Goal: Task Accomplishment & Management: Manage account settings

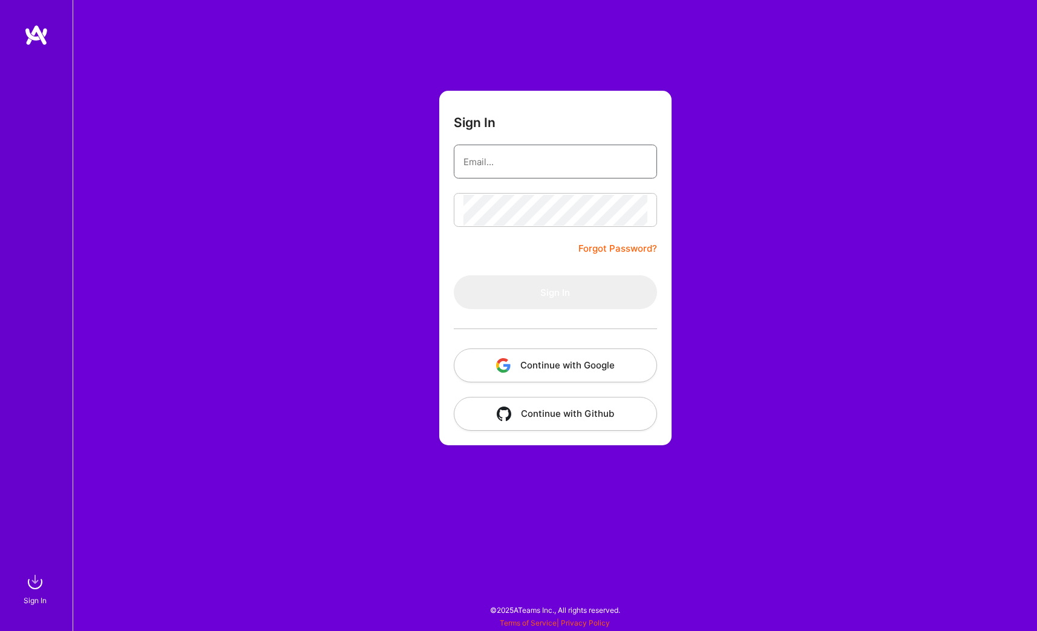
type input "[EMAIL_ADDRESS][DOMAIN_NAME]"
click at [555, 292] on button "Sign In" at bounding box center [555, 292] width 203 height 34
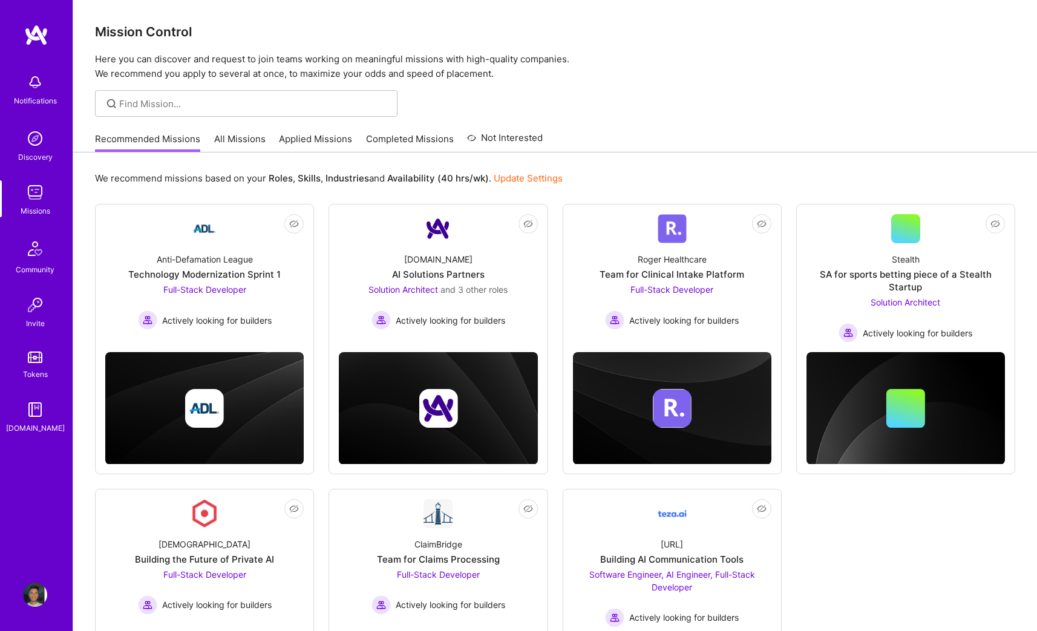
click at [30, 204] on img at bounding box center [35, 192] width 24 height 24
click at [34, 197] on img at bounding box center [35, 192] width 24 height 24
click at [38, 197] on img at bounding box center [35, 192] width 24 height 24
click at [33, 191] on img at bounding box center [35, 192] width 24 height 24
click at [315, 145] on link "Applied Missions" at bounding box center [315, 143] width 73 height 20
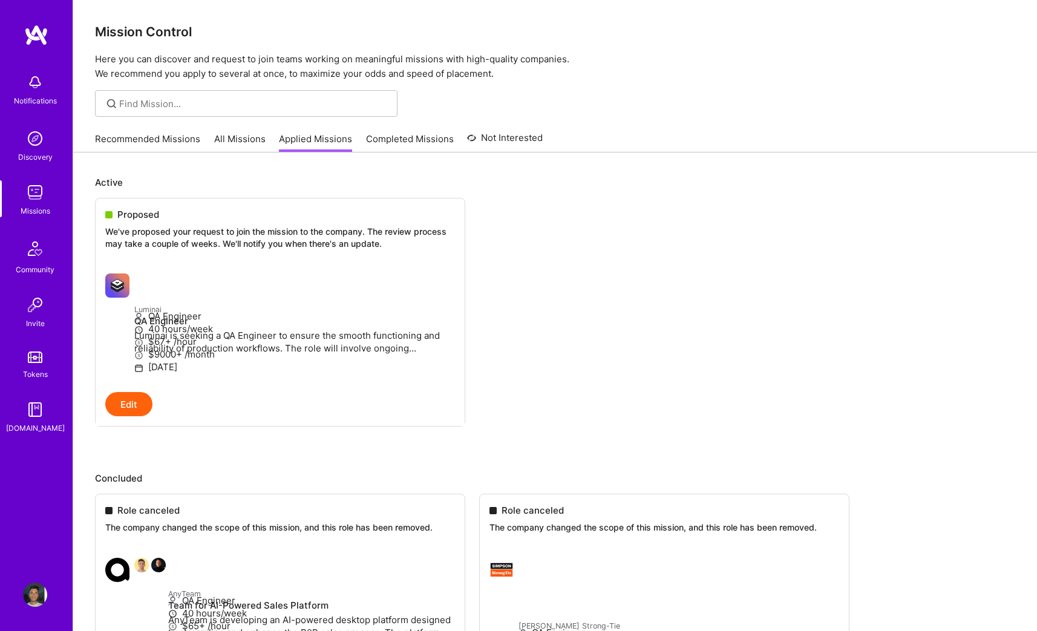
click at [40, 250] on img at bounding box center [35, 248] width 29 height 29
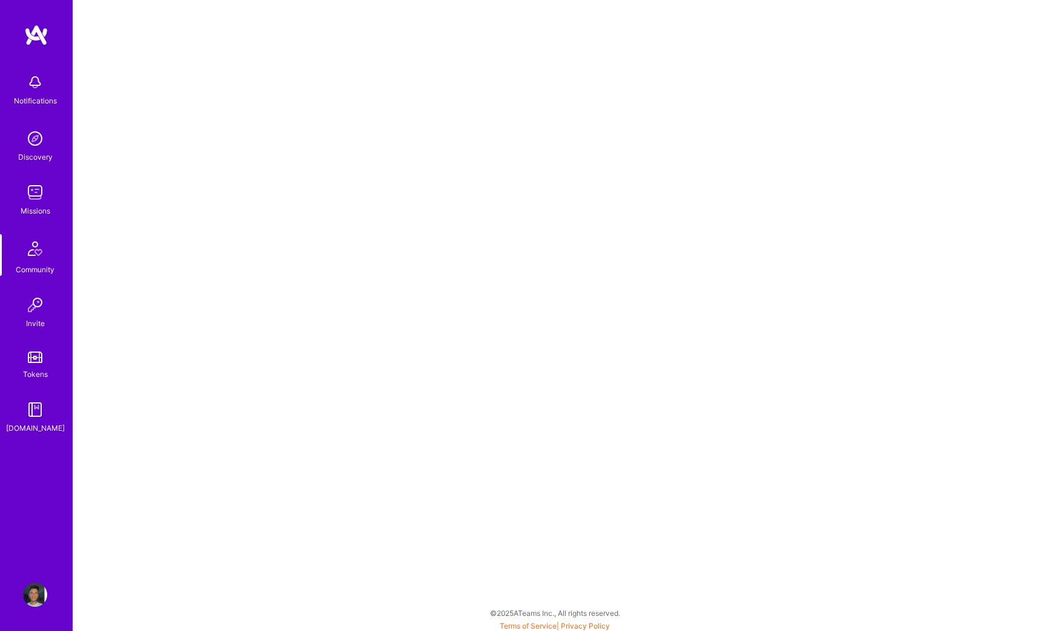
click at [32, 100] on div "Notifications" at bounding box center [35, 100] width 43 height 13
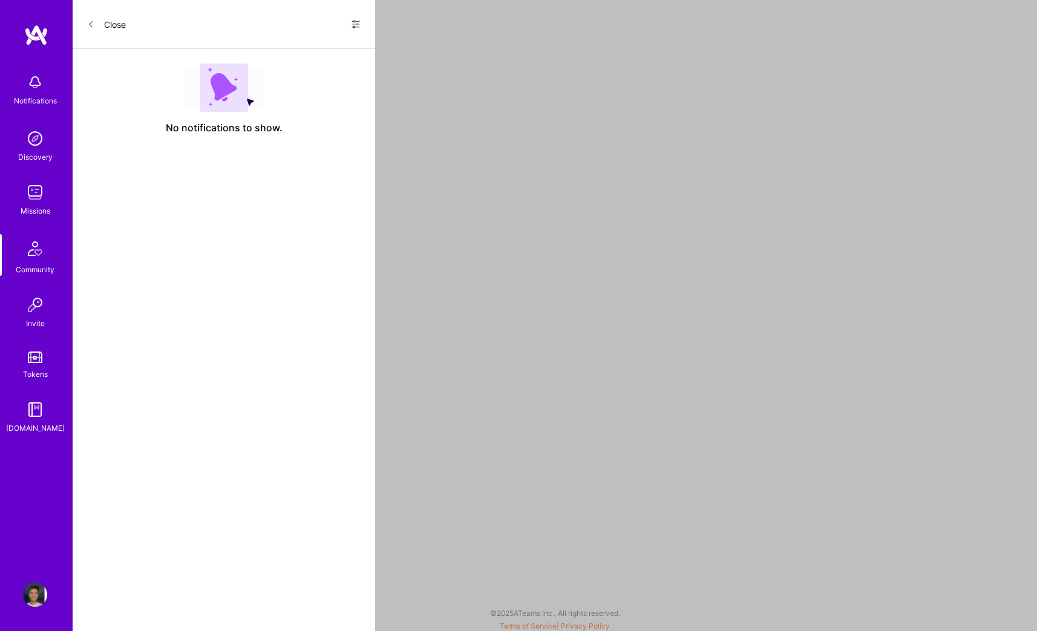
click at [352, 172] on div "Close Show all notifications Show unread notifications only No notifications to…" at bounding box center [224, 315] width 303 height 631
